Goal: Transaction & Acquisition: Purchase product/service

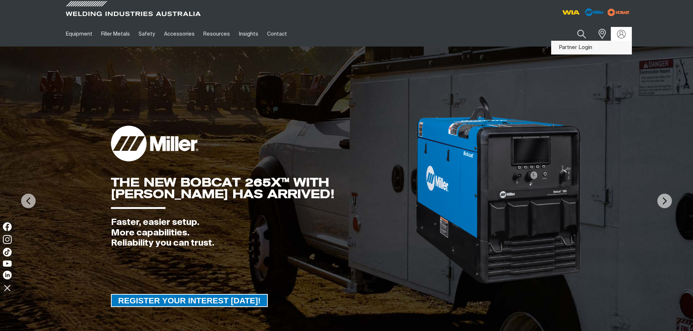
click at [584, 45] on link "Partner Login" at bounding box center [591, 47] width 80 height 13
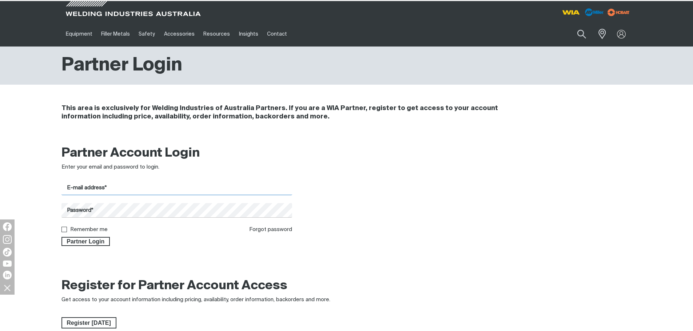
type input "[EMAIL_ADDRESS][DOMAIN_NAME]"
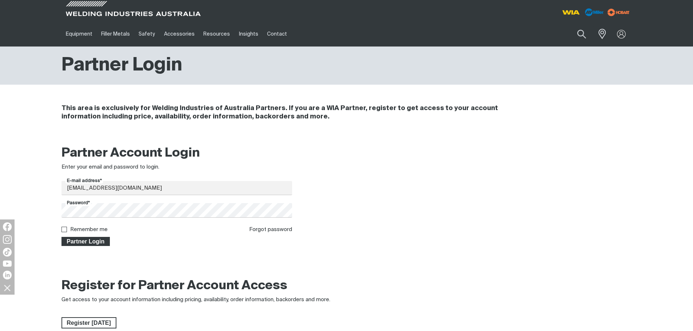
click at [94, 242] on span "Partner Login" at bounding box center [85, 241] width 47 height 9
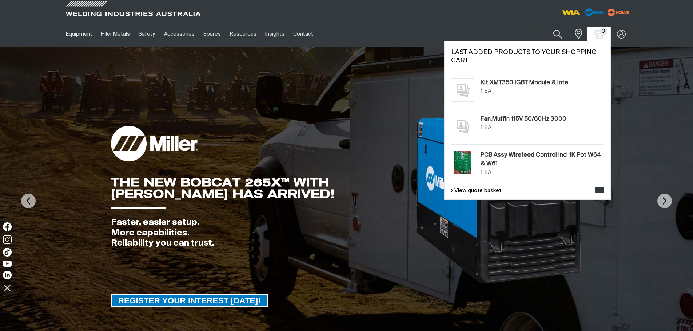
click at [603, 34] on span "3" at bounding box center [603, 31] width 8 height 8
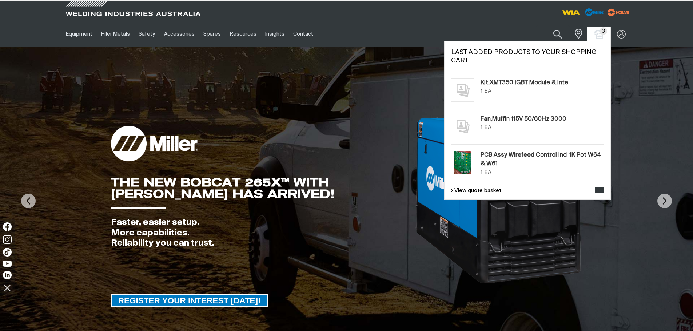
click at [603, 34] on span "3" at bounding box center [603, 31] width 8 height 8
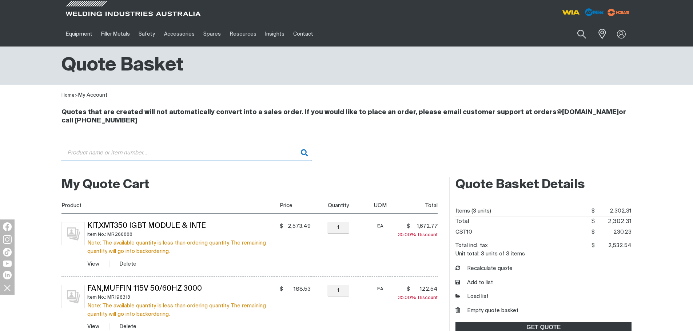
click at [168, 155] on input "Search" at bounding box center [186, 153] width 250 height 16
type input "W"
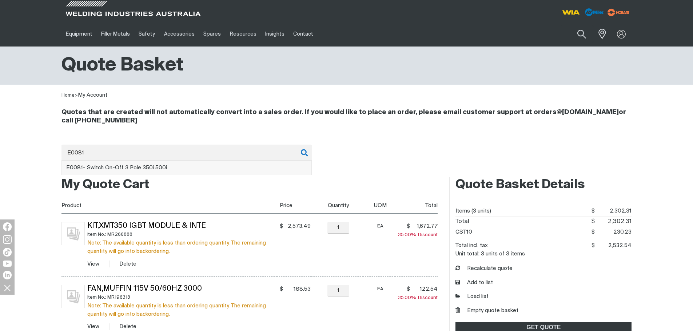
click at [145, 166] on span "E0081 - Switch On-Off 3 Pole 350i 500i" at bounding box center [116, 167] width 101 height 5
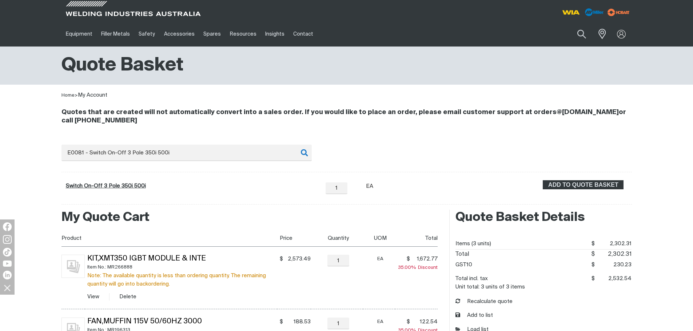
click at [104, 185] on link "Switch On-Off 3 Pole 350i 500i" at bounding box center [106, 185] width 80 height 5
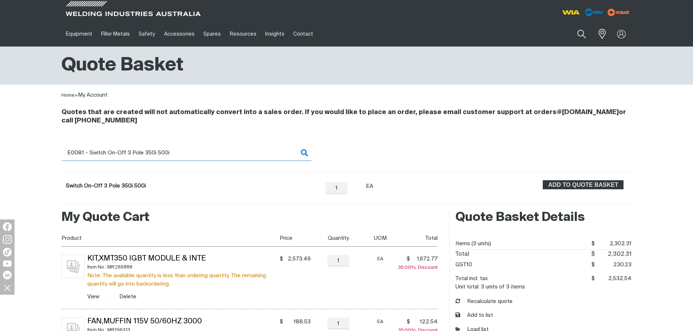
click at [179, 153] on input "E0081 - Switch On-Off 3 Pole 350i 500i" at bounding box center [186, 153] width 250 height 16
drag, startPoint x: 179, startPoint y: 153, endPoint x: 3, endPoint y: 149, distance: 176.0
click at [8, 149] on div "Quotes that are created will not automatically convert into a sales order. If y…" at bounding box center [346, 152] width 693 height 105
paste input "WF075"
type input "WF075"
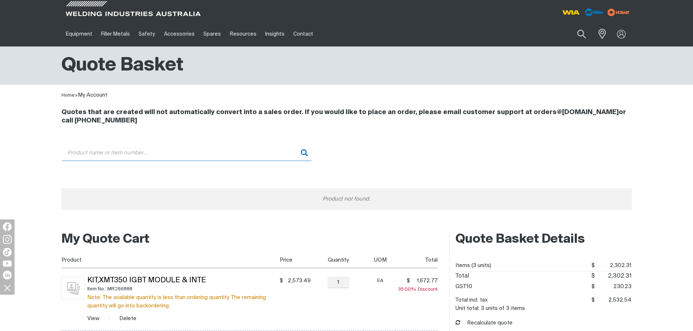
click at [77, 155] on input "Search" at bounding box center [186, 153] width 250 height 16
paste input "WF075"
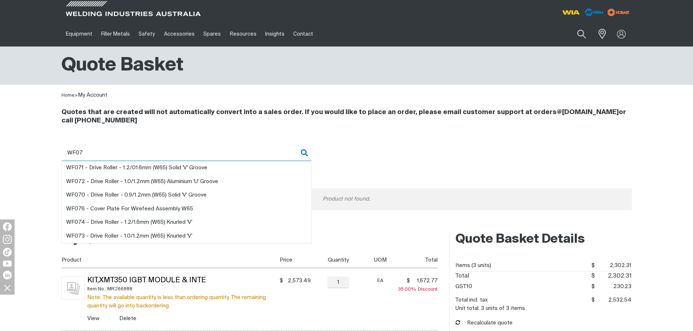
click at [90, 151] on input "WF07" at bounding box center [186, 153] width 250 height 16
type input "WF07"
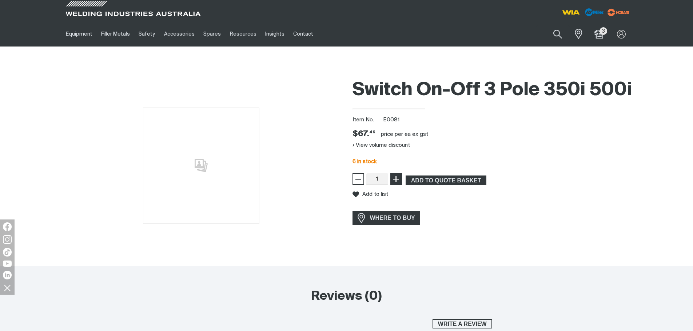
type input "2"
click at [396, 185] on span "+" at bounding box center [395, 179] width 7 height 12
